Goal: Navigation & Orientation: Find specific page/section

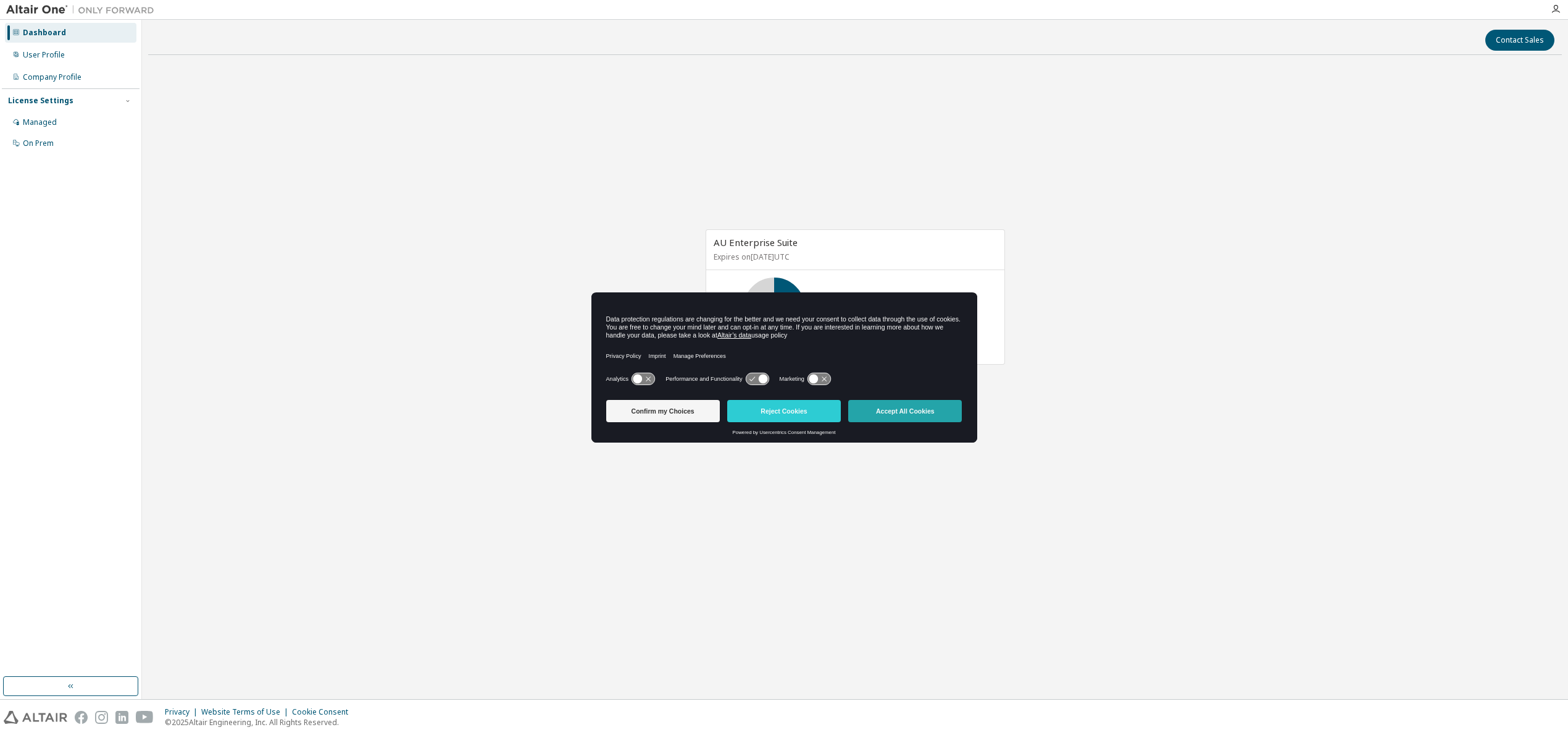
click at [926, 416] on button "Accept All Cookies" at bounding box center [905, 411] width 114 height 23
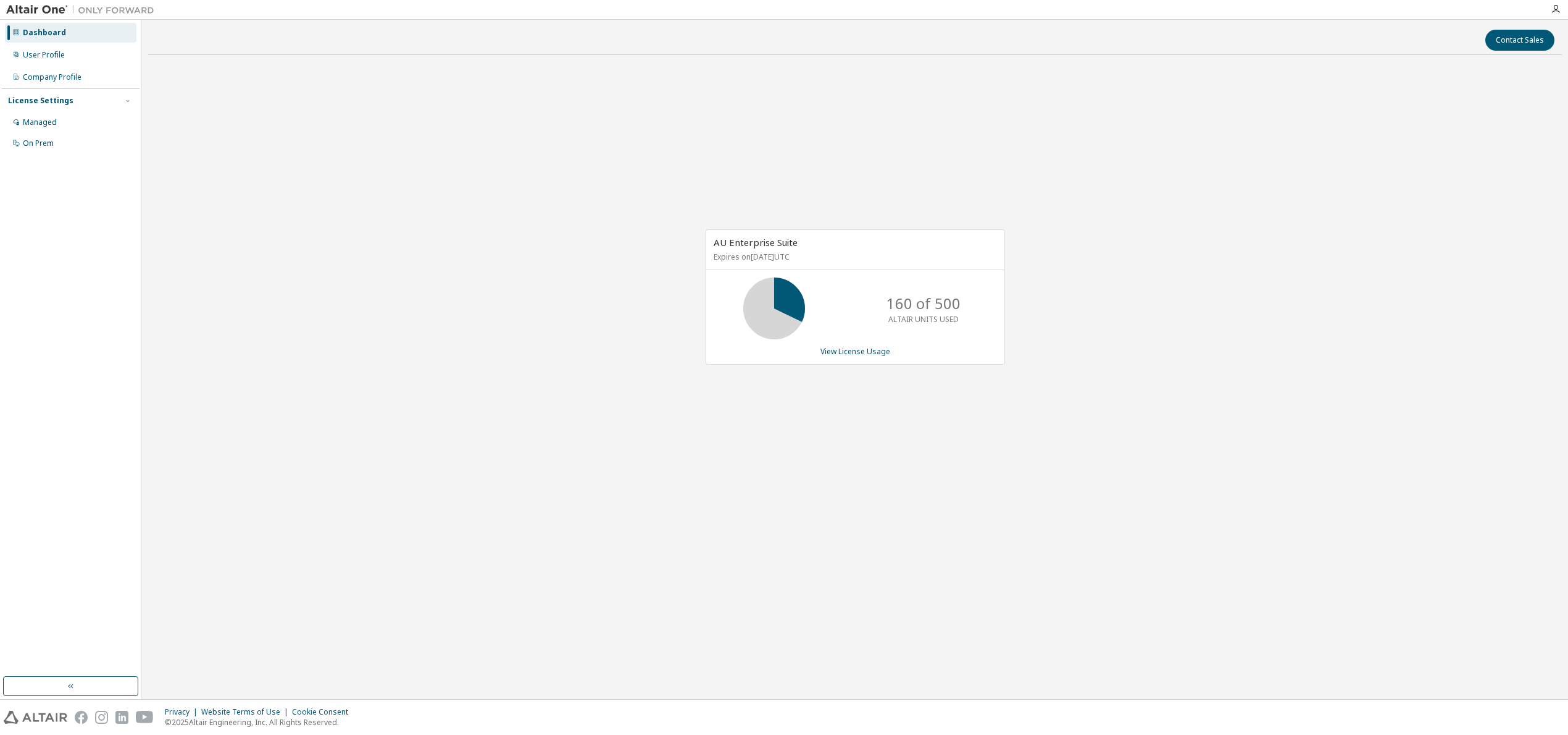
click at [52, 32] on div "Dashboard" at bounding box center [44, 32] width 43 height 10
click at [56, 56] on div "User Profile" at bounding box center [43, 55] width 42 height 10
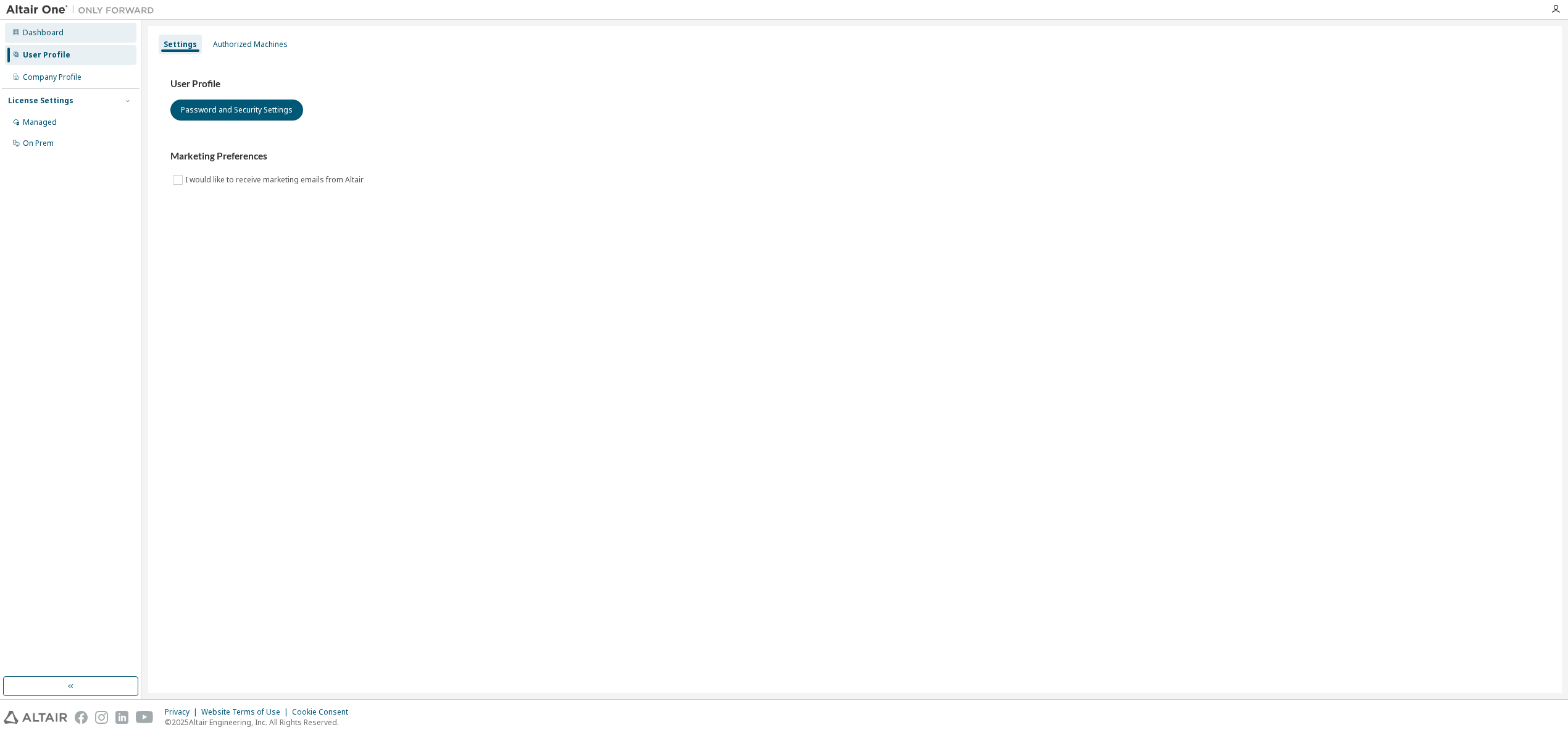
click at [89, 34] on div "Dashboard" at bounding box center [71, 32] width 131 height 20
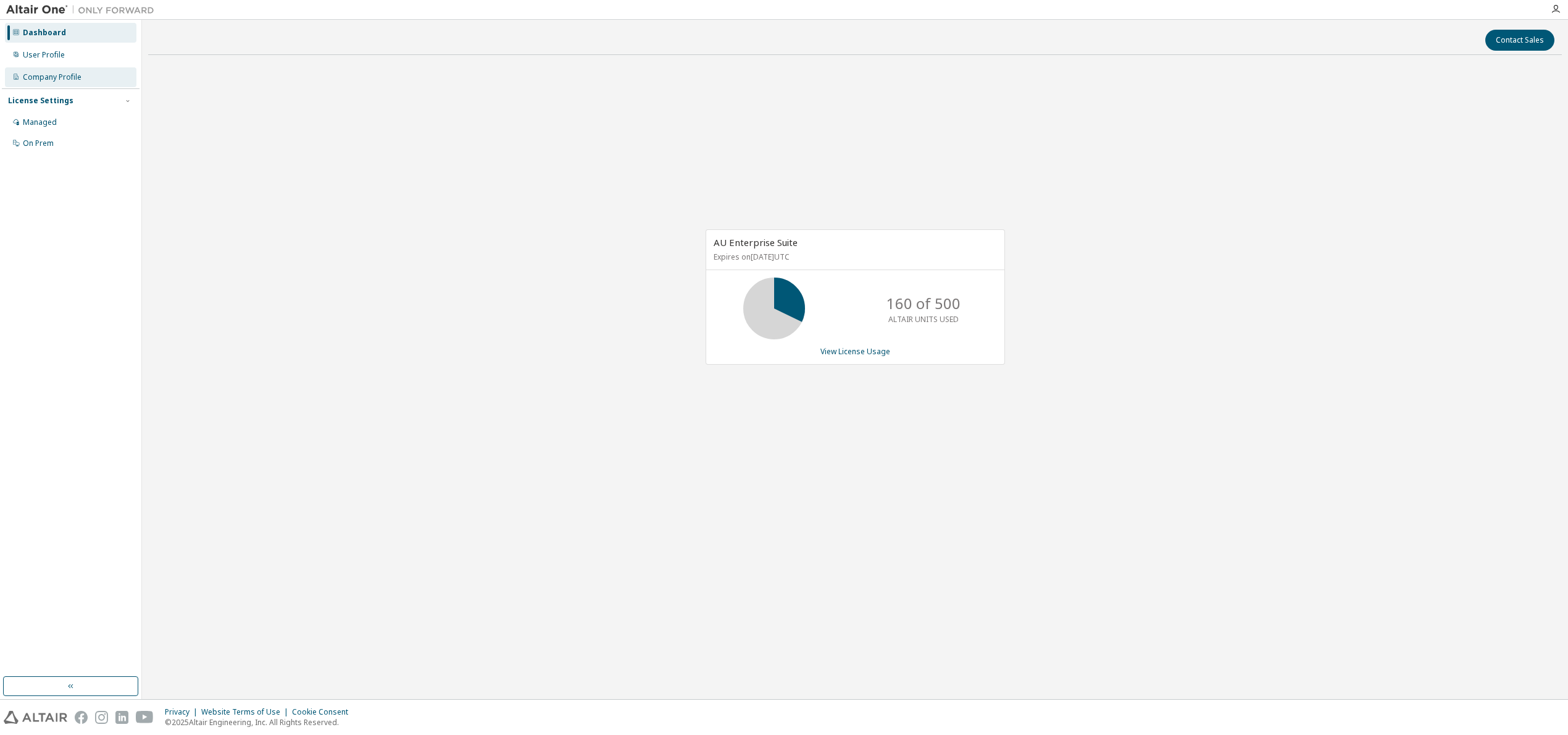
click at [46, 77] on div "Company Profile" at bounding box center [52, 77] width 59 height 10
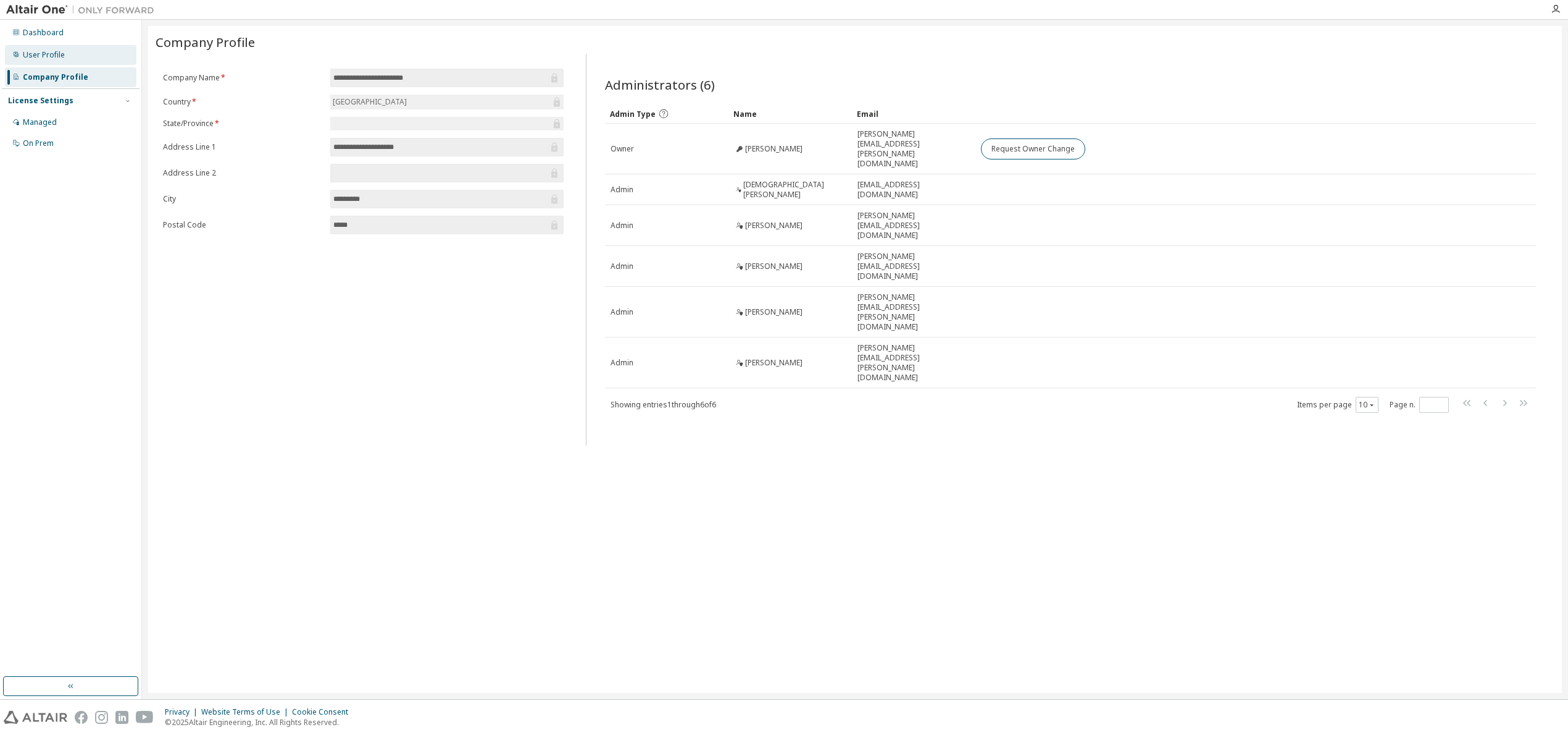
click at [41, 60] on div "User Profile" at bounding box center [43, 55] width 42 height 10
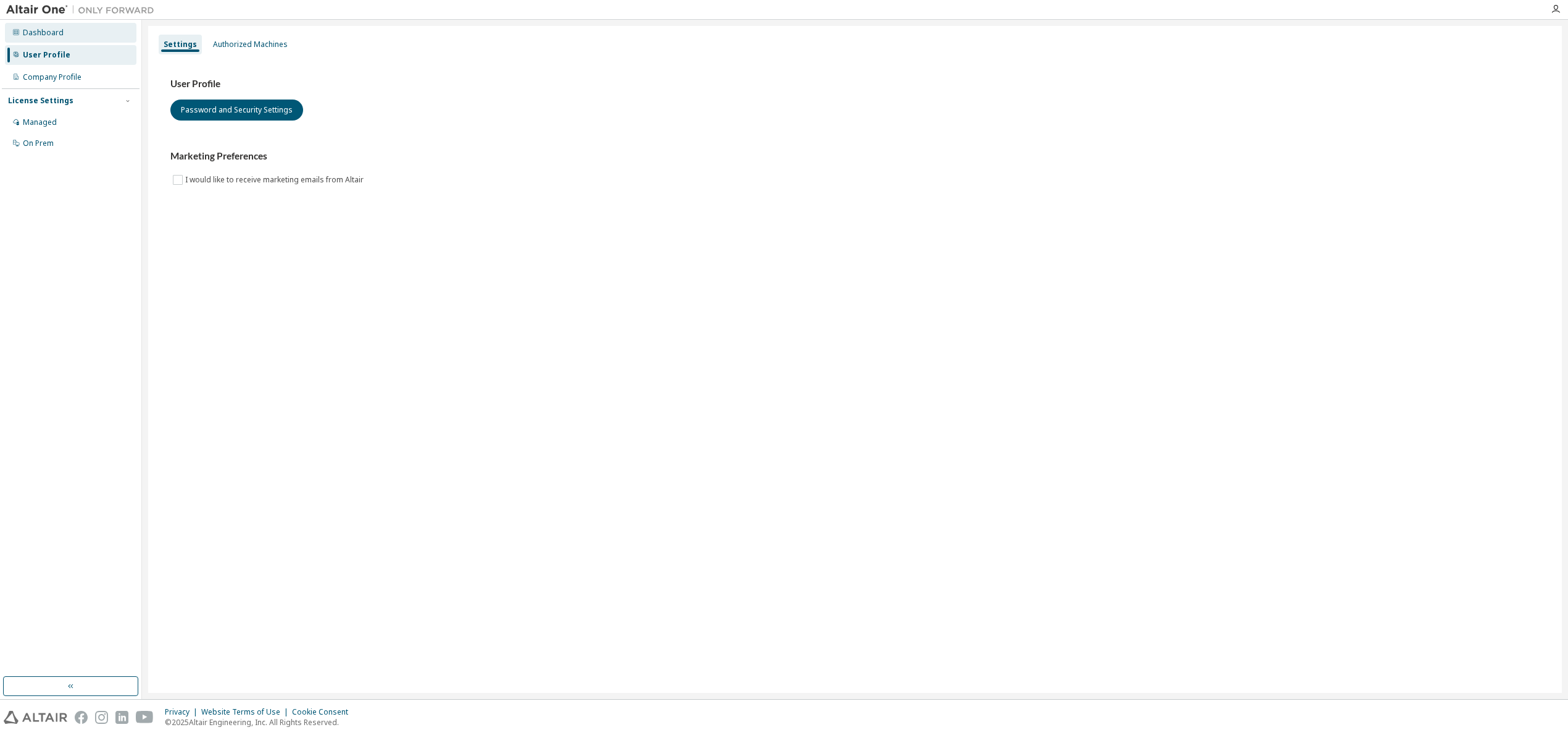
click at [39, 41] on div "Dashboard" at bounding box center [71, 32] width 131 height 20
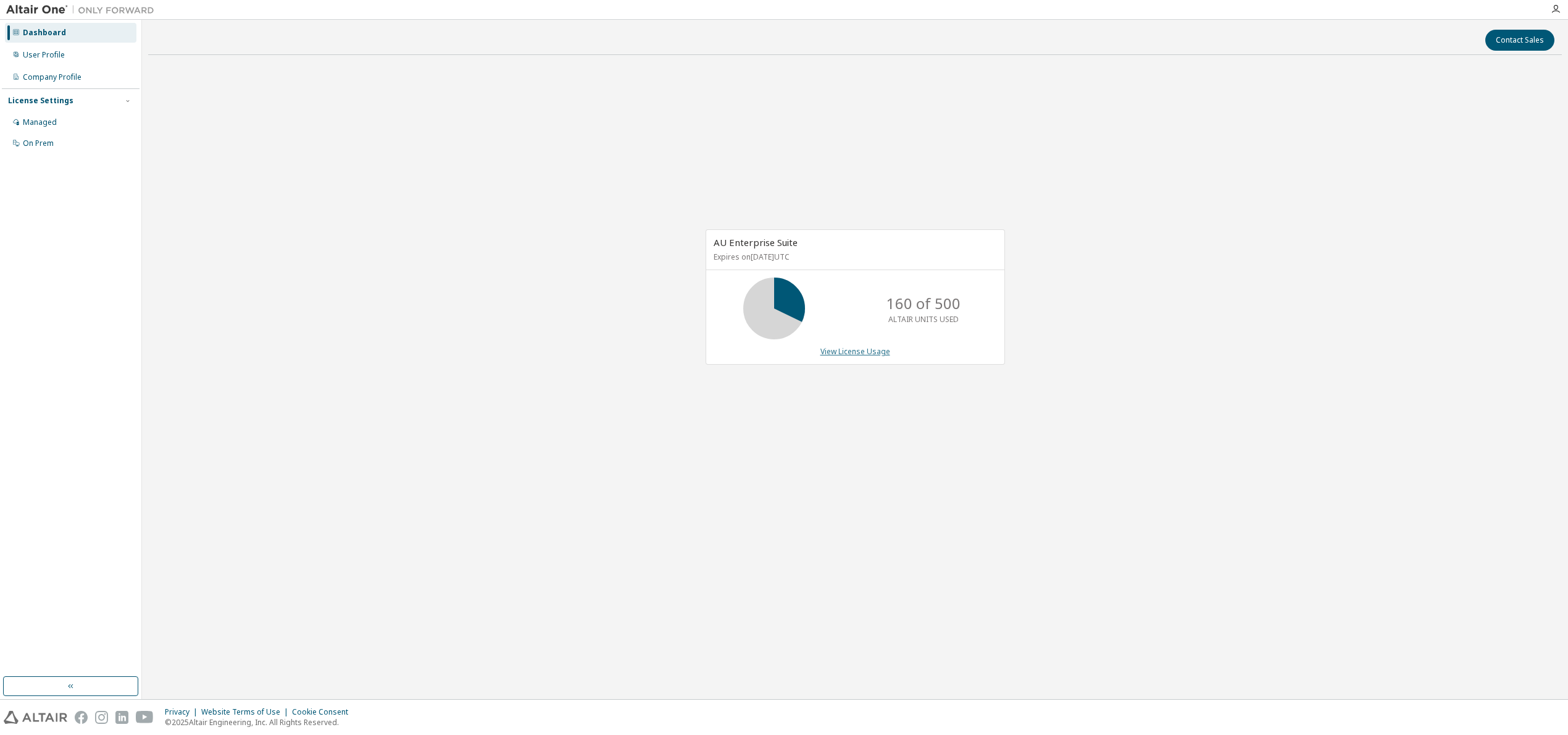
click at [875, 352] on link "View License Usage" at bounding box center [855, 351] width 70 height 11
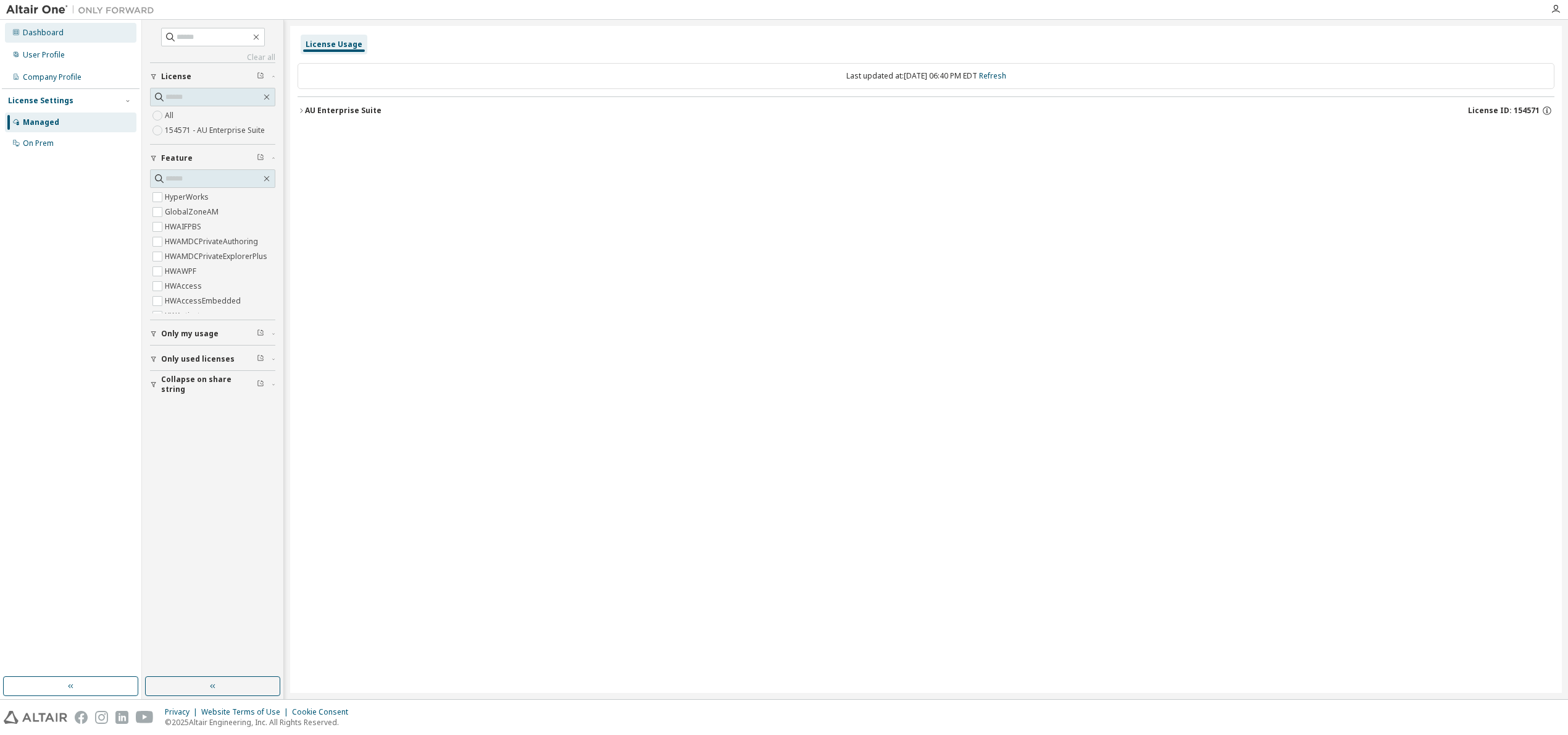
click at [61, 36] on div "Dashboard" at bounding box center [43, 32] width 41 height 10
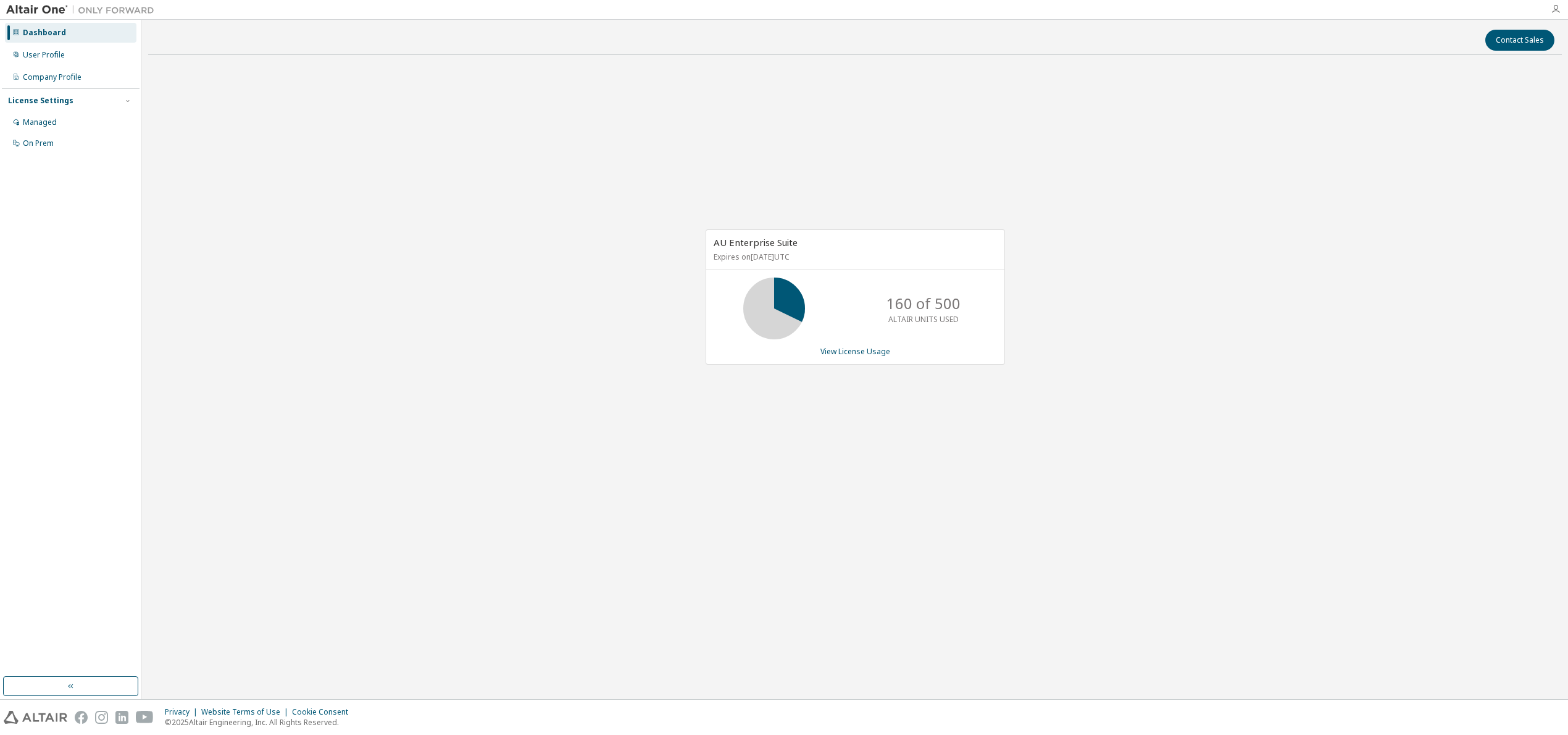
click at [1553, 13] on icon "button" at bounding box center [1556, 9] width 10 height 10
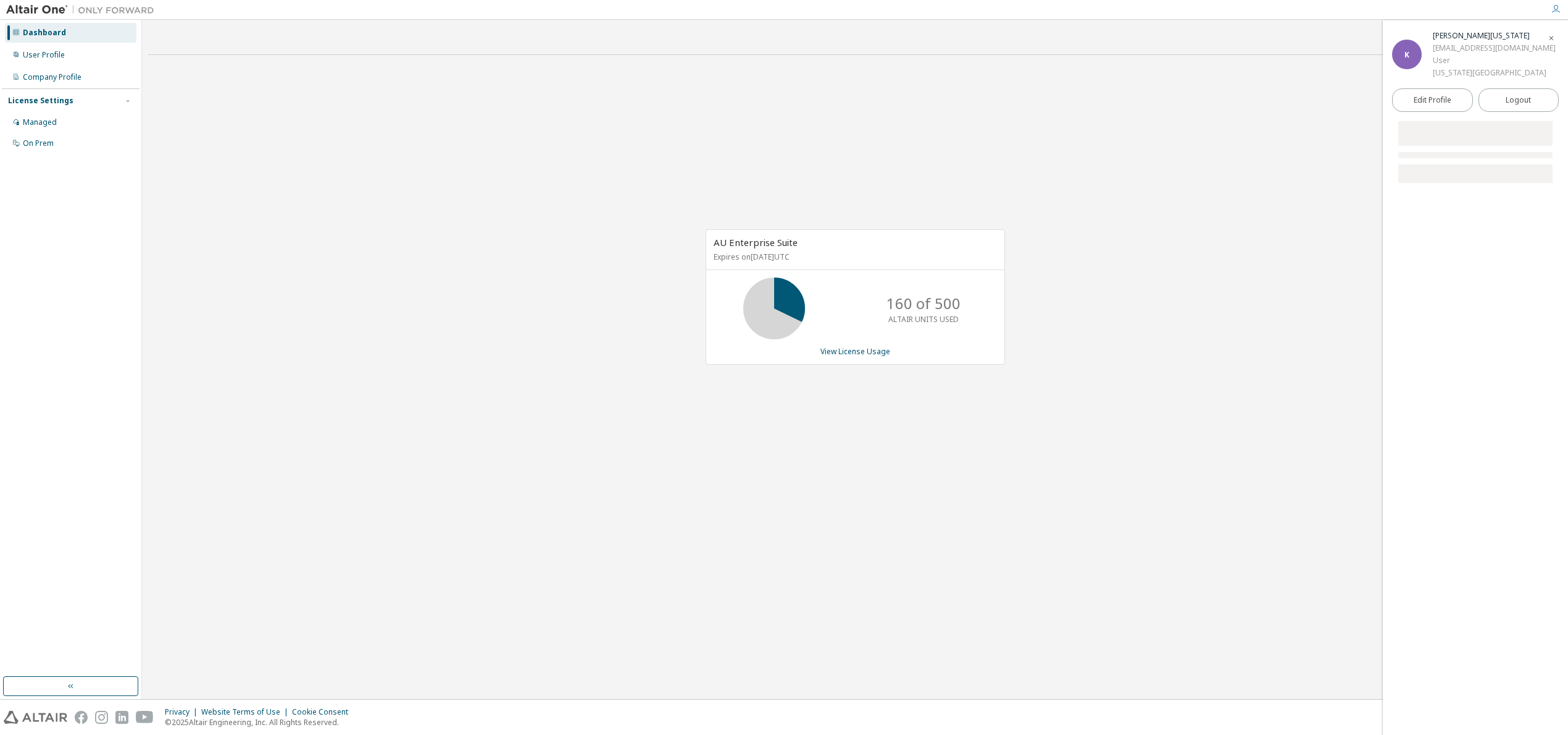
click at [230, 167] on div "AU Enterprise Suite Expires on [DATE] UTC 160 of 500 ALTAIR UNITS USED View Lic…" at bounding box center [855, 303] width 1414 height 477
click at [61, 57] on div "User Profile" at bounding box center [43, 55] width 42 height 10
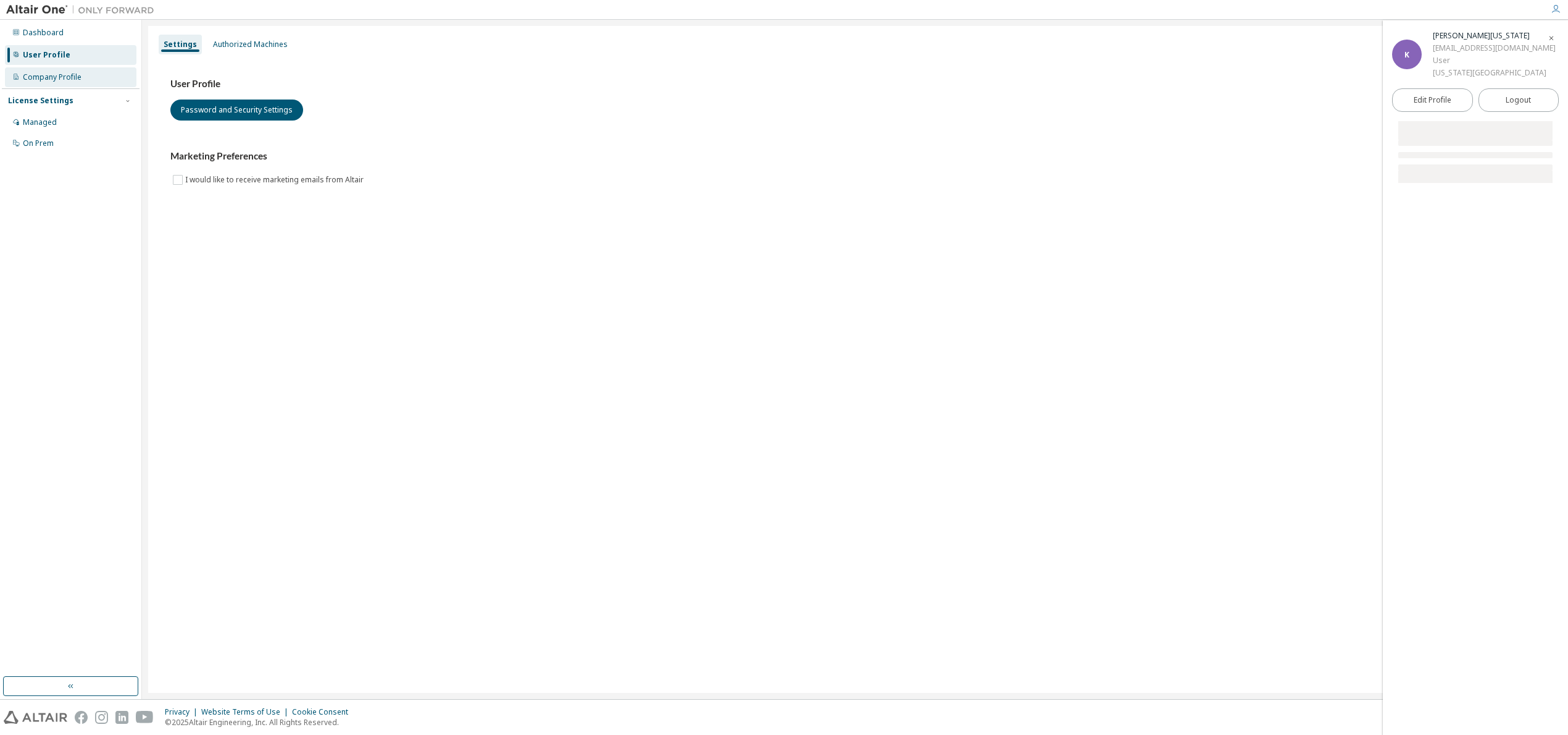
click at [58, 79] on div "Company Profile" at bounding box center [52, 77] width 59 height 10
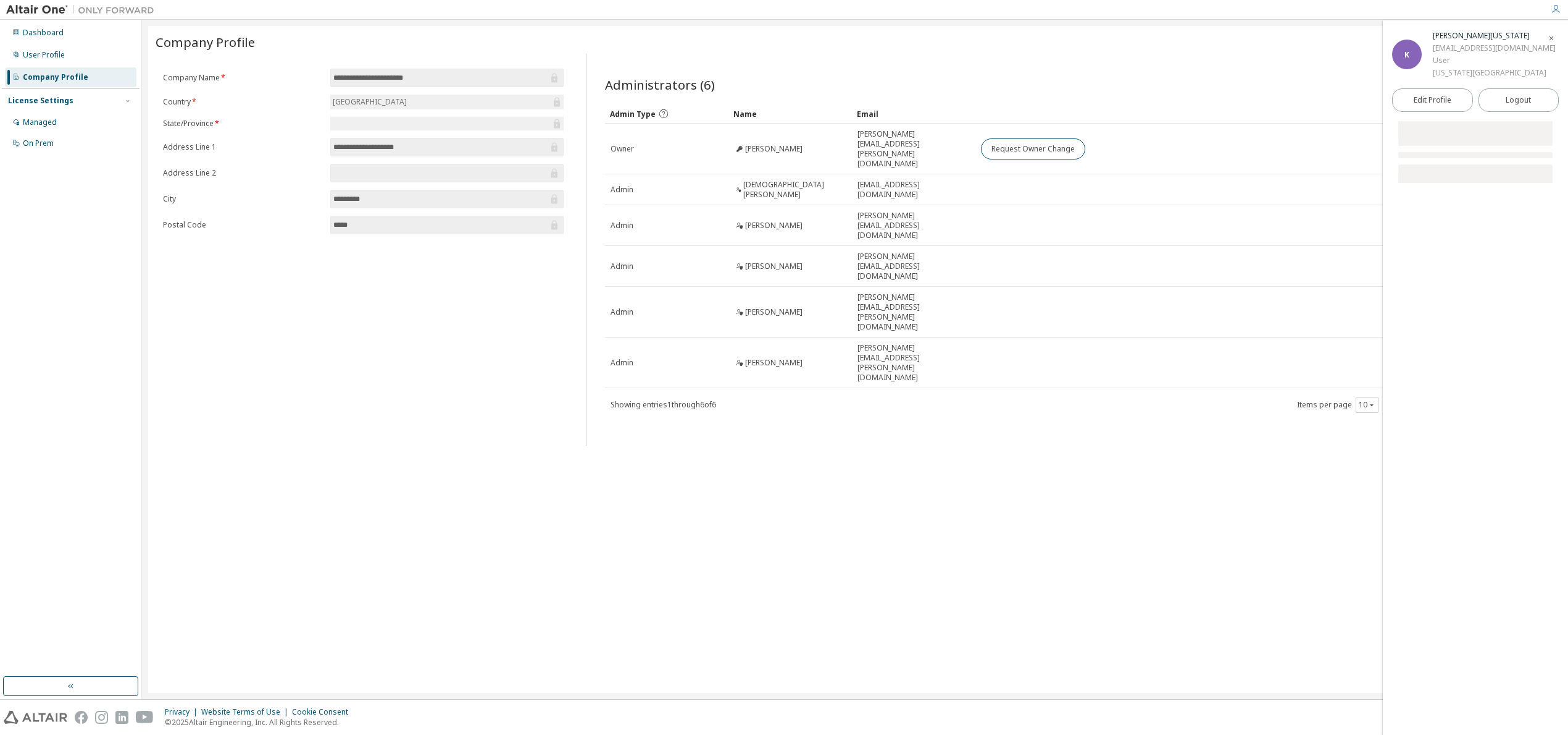
click at [1554, 34] on icon "button" at bounding box center [1551, 38] width 8 height 8
